Goal: Information Seeking & Learning: Learn about a topic

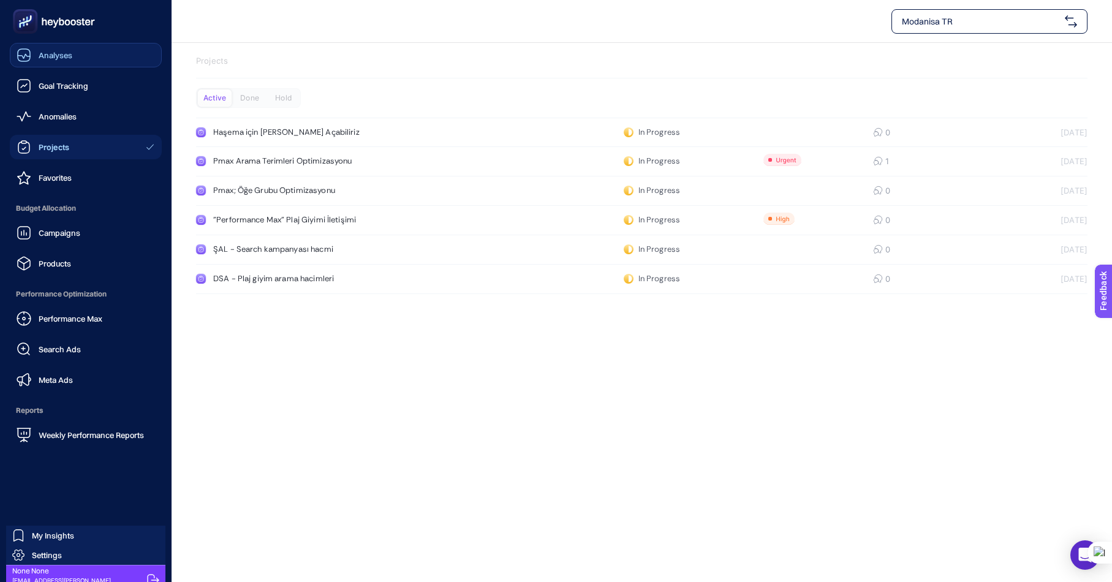
click at [59, 51] on span "Analyses" at bounding box center [56, 55] width 34 height 10
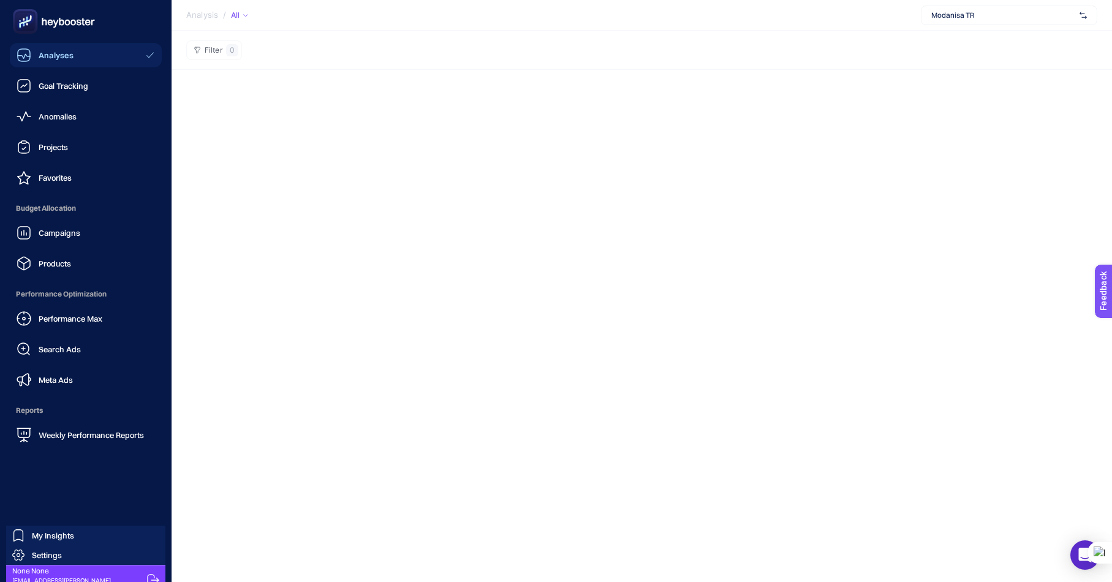
click at [80, 24] on icon at bounding box center [54, 21] width 88 height 25
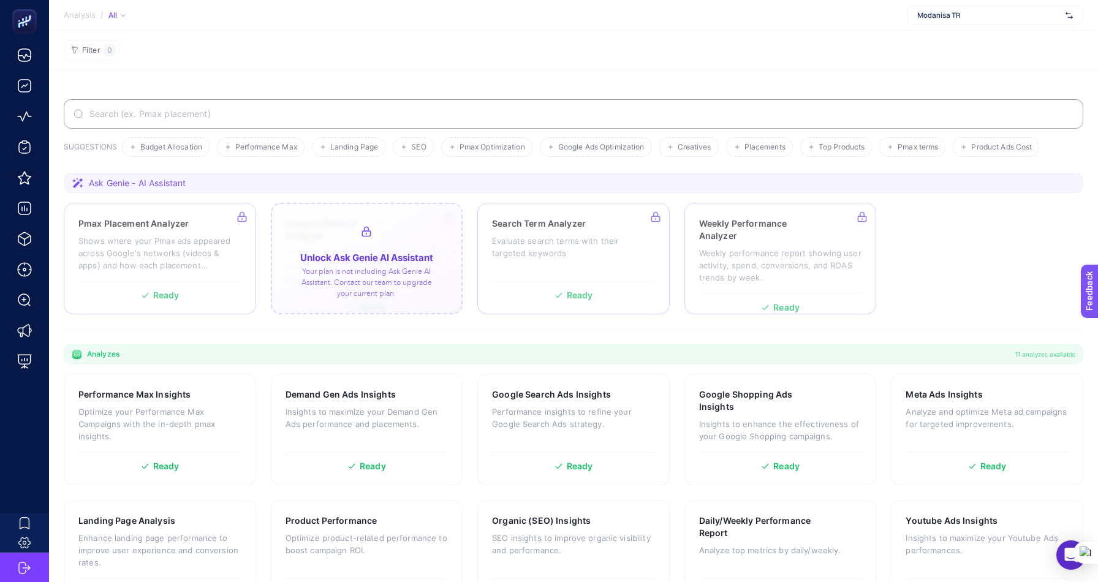
click at [357, 259] on div at bounding box center [367, 259] width 192 height 112
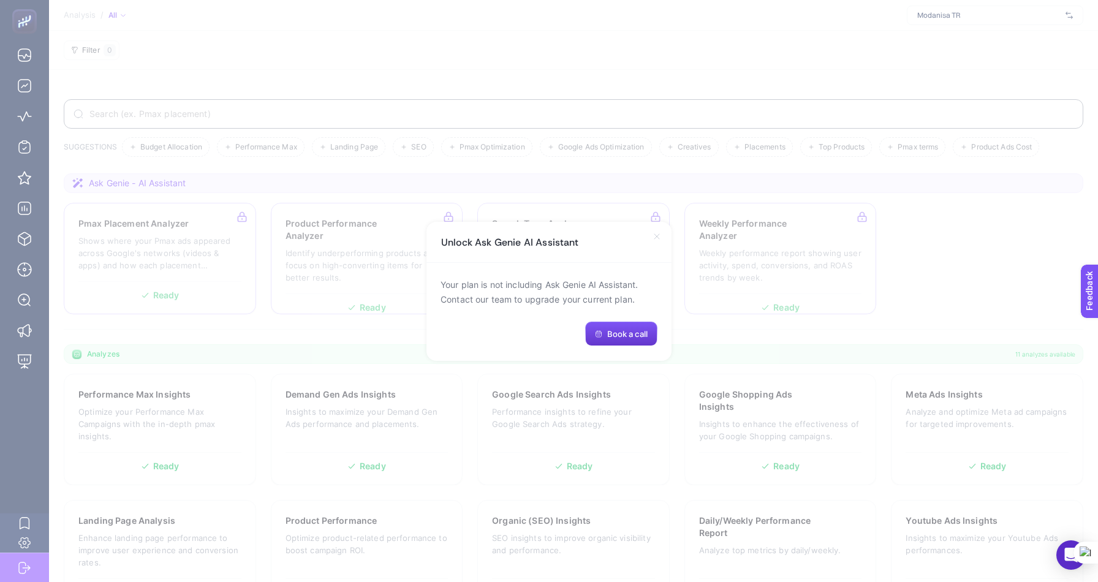
click at [626, 338] on button "Book a call" at bounding box center [621, 334] width 72 height 25
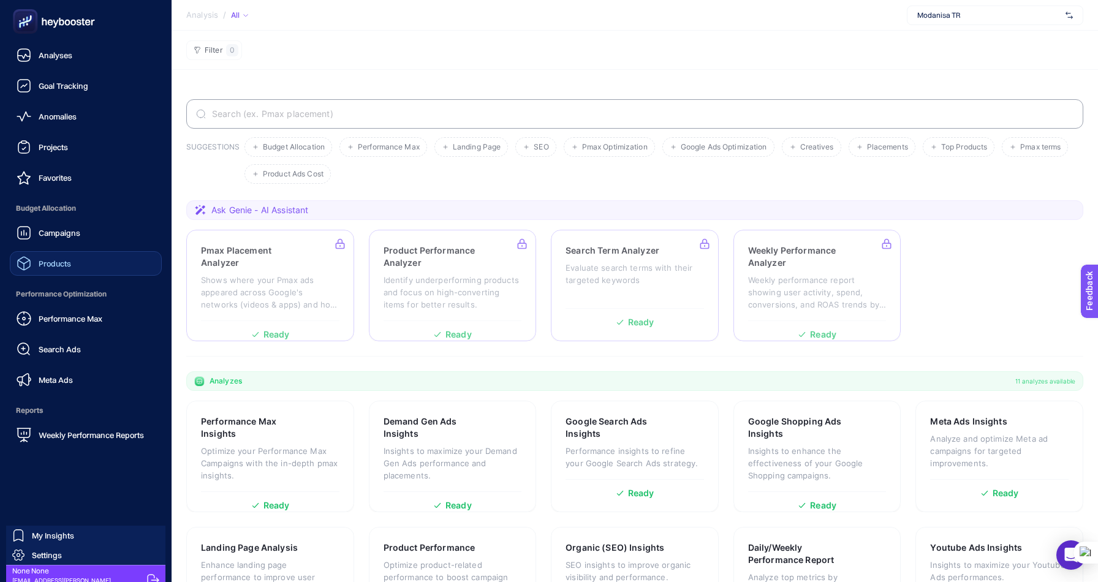
click at [62, 256] on div "Products" at bounding box center [44, 263] width 55 height 15
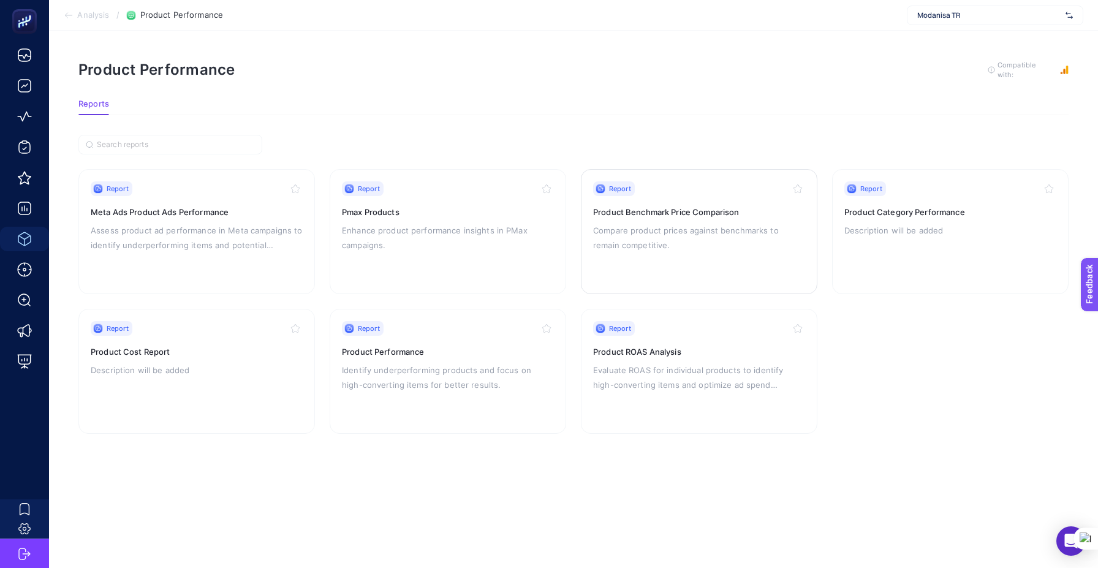
click at [651, 211] on h3 "Product Benchmark Price Comparison" at bounding box center [699, 212] width 212 height 12
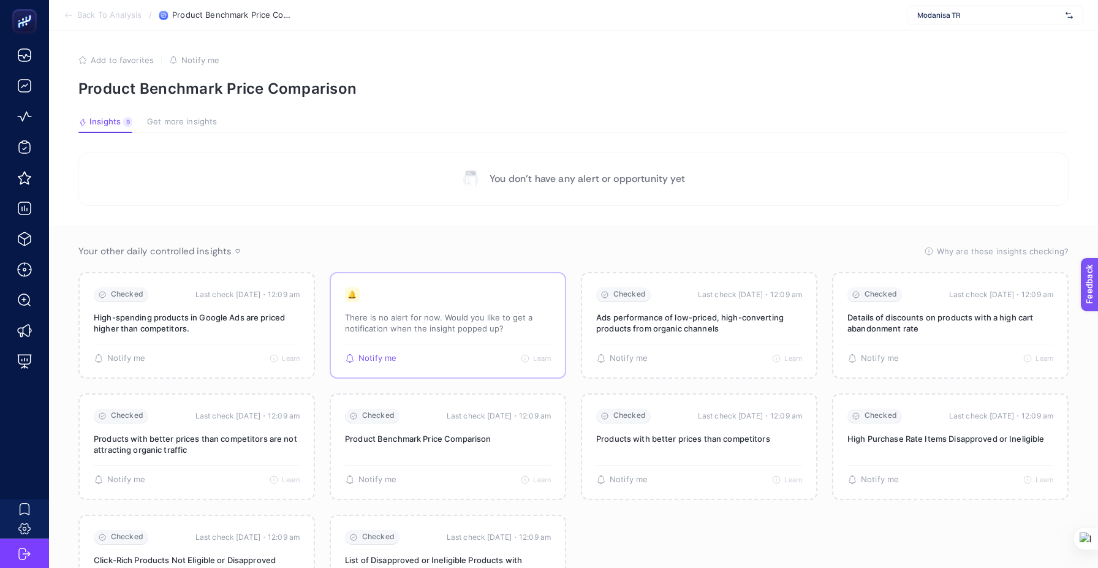
click at [377, 358] on span "Notify me" at bounding box center [377, 359] width 38 height 10
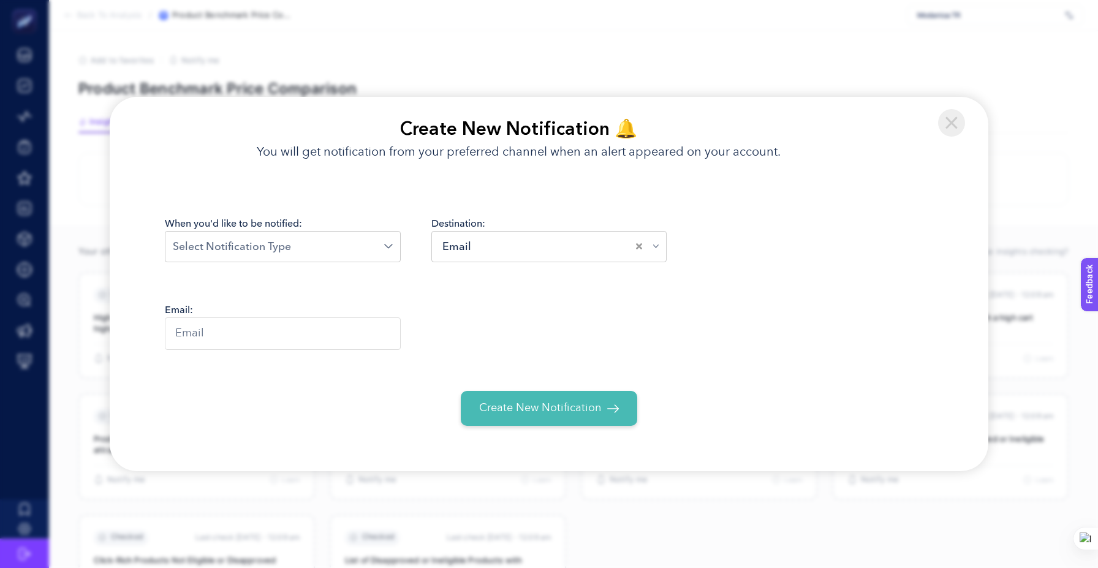
click at [944, 123] on img at bounding box center [952, 123] width 28 height 28
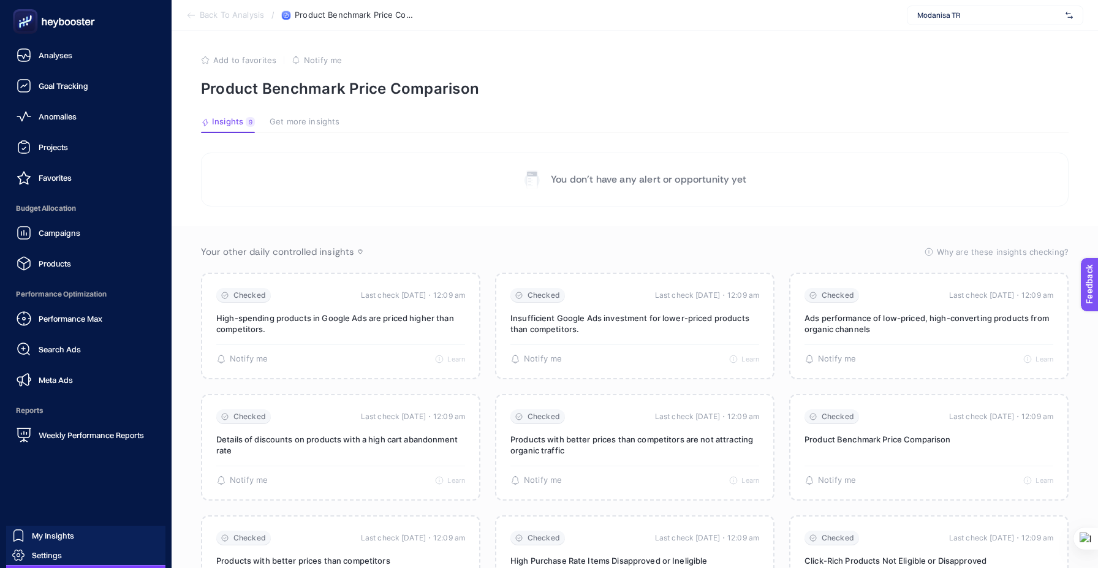
click at [92, 17] on icon at bounding box center [54, 21] width 88 height 25
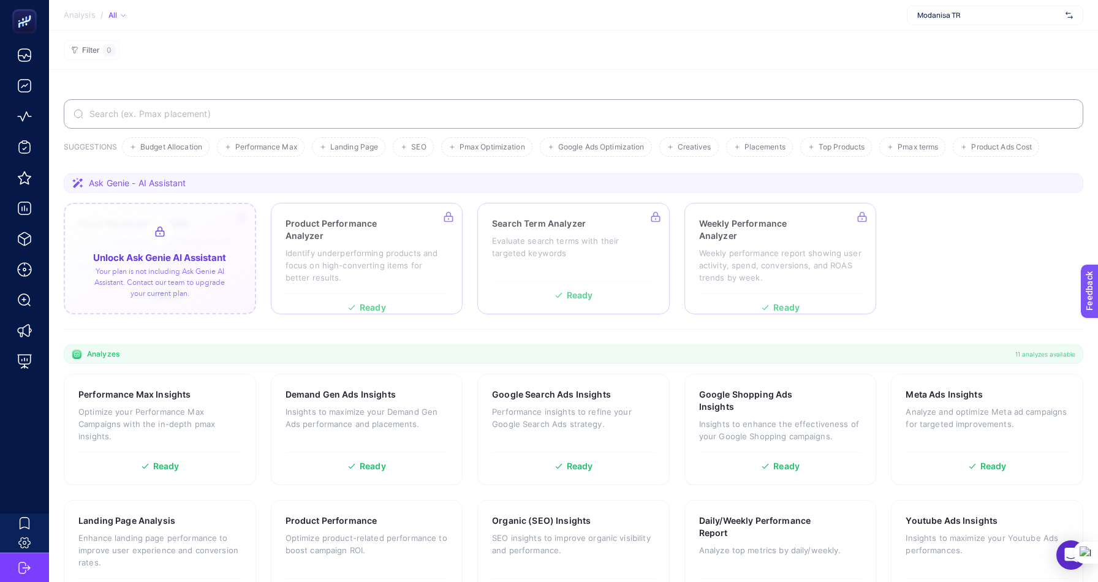
click at [159, 290] on div at bounding box center [160, 259] width 192 height 112
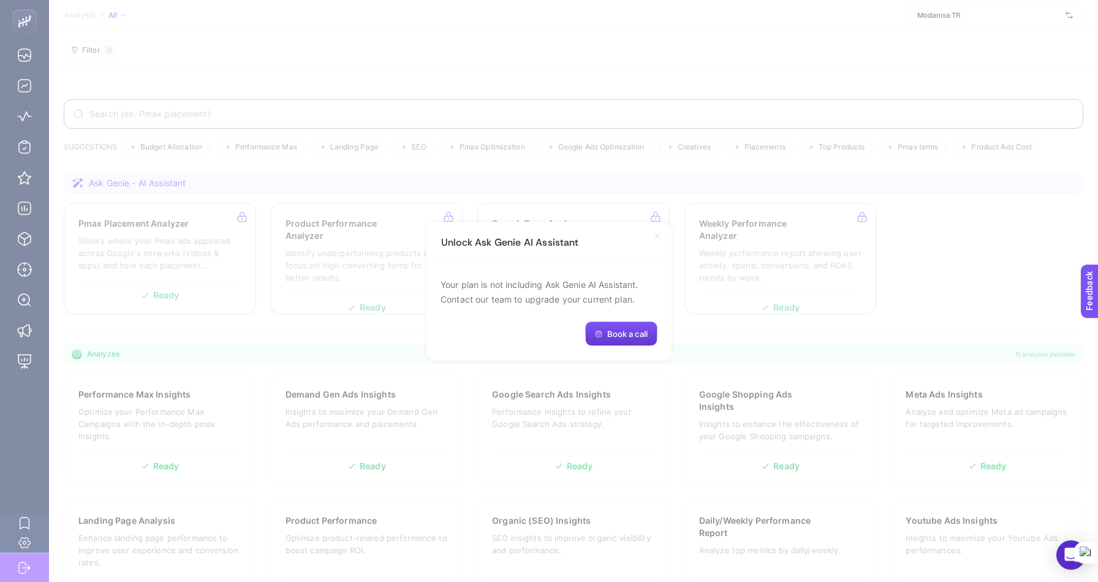
click at [595, 334] on icon "button" at bounding box center [598, 333] width 7 height 7
click at [645, 338] on span "Book a call" at bounding box center [627, 334] width 40 height 10
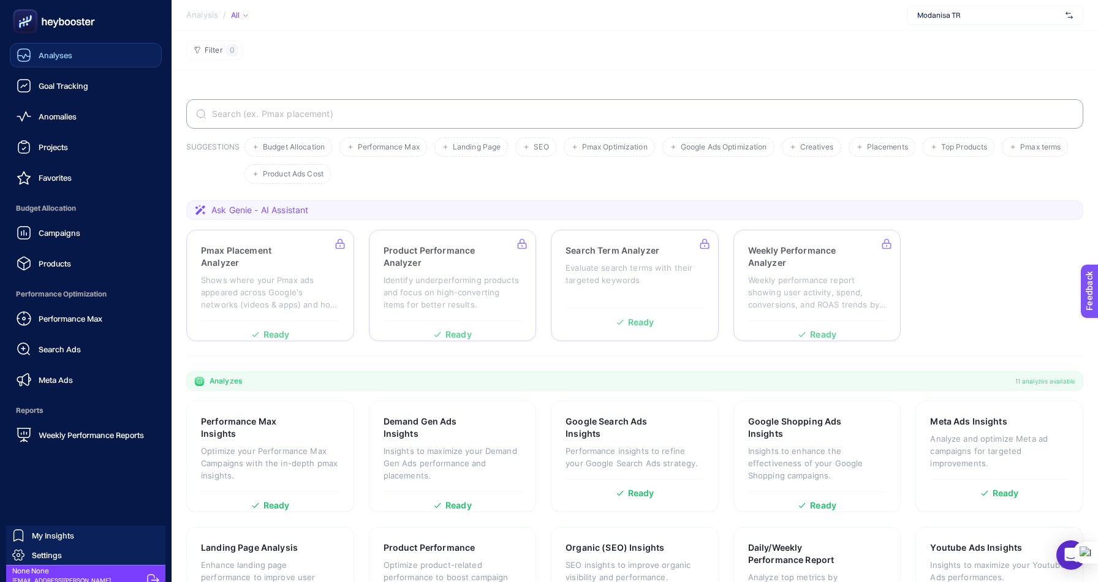
click at [63, 44] on link "Analyses" at bounding box center [86, 55] width 152 height 25
click at [68, 63] on link "Analyses" at bounding box center [86, 55] width 152 height 25
click at [71, 148] on link "Projects" at bounding box center [86, 147] width 152 height 25
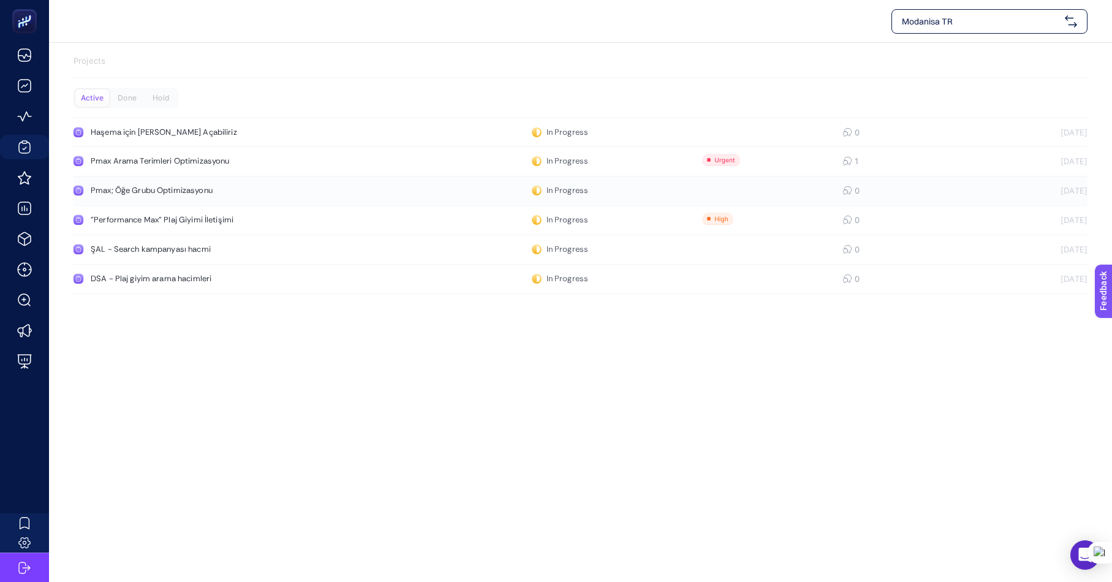
click at [151, 186] on div "Pmax; Öğe Grubu Optimizasyonu" at bounding box center [232, 191] width 283 height 10
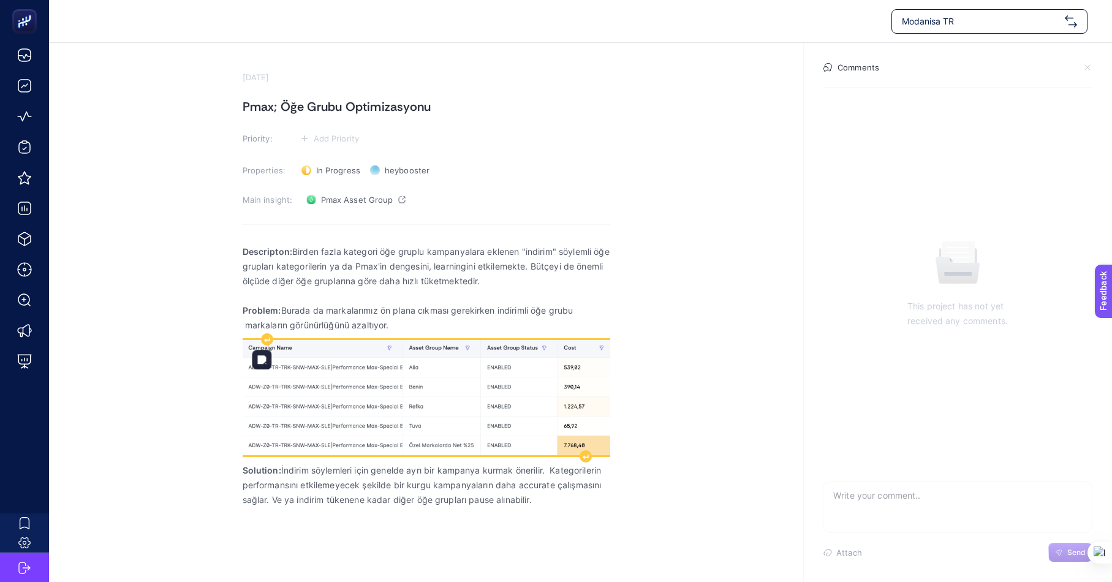
click at [351, 395] on img "Rich Text Editor. Editing area: main" at bounding box center [427, 397] width 368 height 115
